Goal: Transaction & Acquisition: Obtain resource

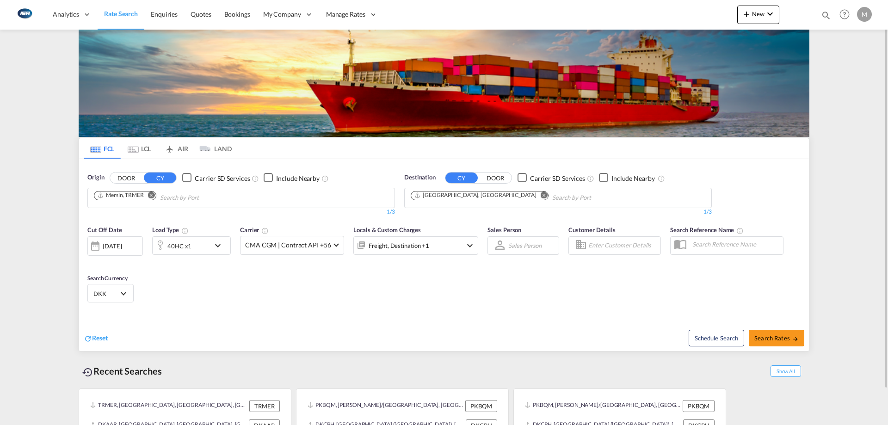
click at [121, 200] on md-chip "Mersin, TRMER" at bounding box center [125, 195] width 62 height 9
click at [154, 195] on md-icon "Remove" at bounding box center [151, 194] width 7 height 7
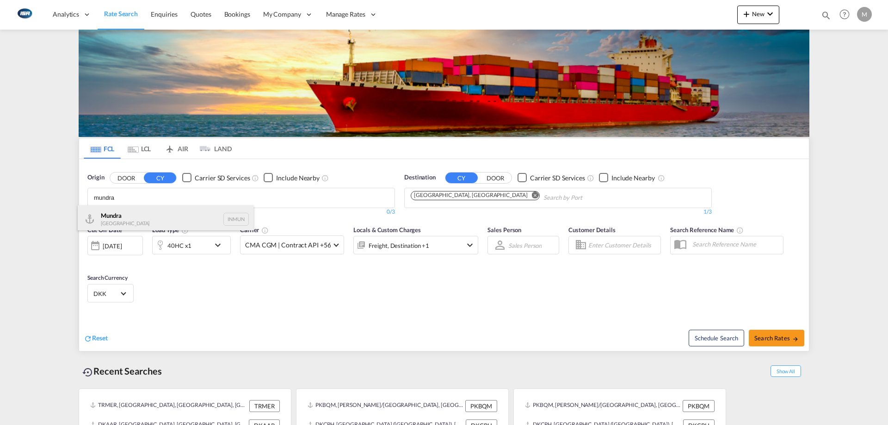
type input "mundra"
click at [119, 219] on div "Mundra India INMUN" at bounding box center [166, 219] width 176 height 28
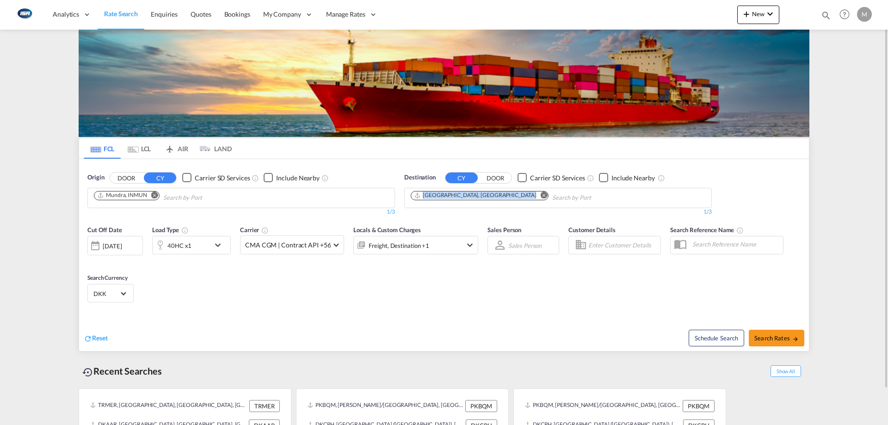
click at [541, 194] on md-icon "Remove" at bounding box center [544, 194] width 7 height 7
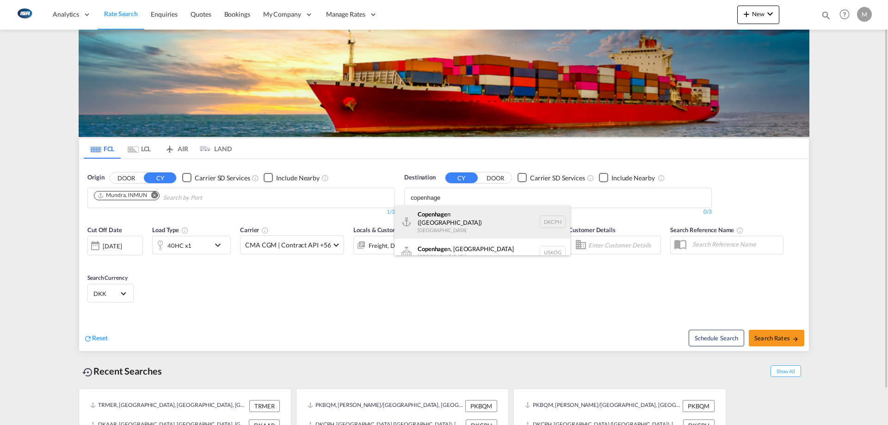
type input "copenhage"
click at [449, 215] on div "Copenhage n ([GEOGRAPHIC_DATA]) [GEOGRAPHIC_DATA] DKCPH" at bounding box center [482, 221] width 176 height 33
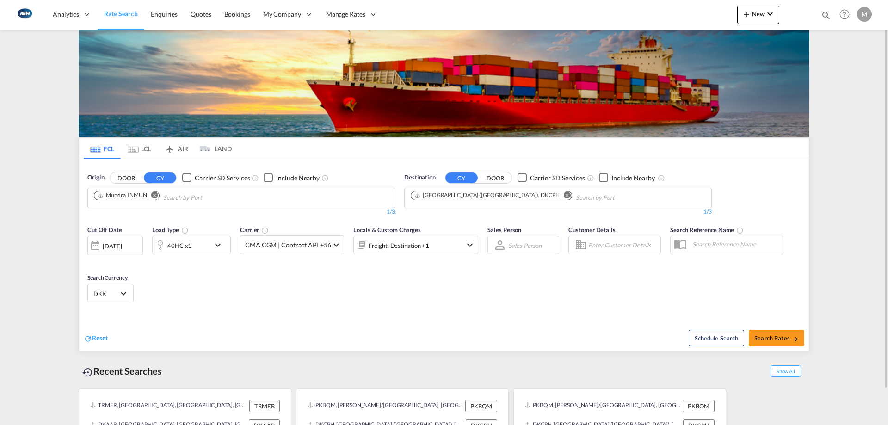
click at [121, 244] on div "[DATE]" at bounding box center [112, 246] width 19 height 8
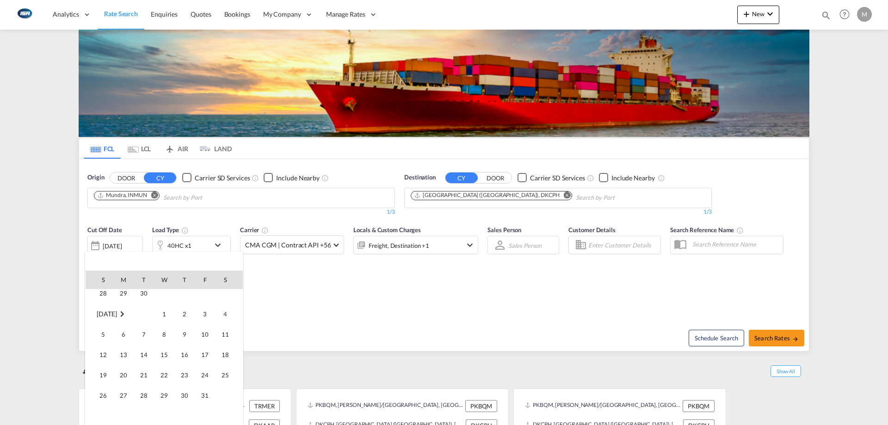
scroll to position [92, 0]
click at [161, 335] on span "1" at bounding box center [164, 329] width 18 height 18
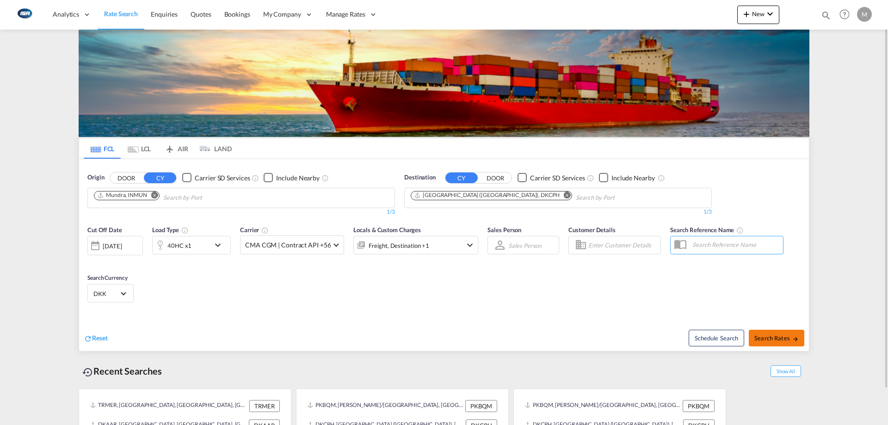
click at [790, 339] on span "Search Rates" at bounding box center [776, 337] width 44 height 7
type input "INMUN to DKCPH / [DATE]"
